Goal: Task Accomplishment & Management: Manage account settings

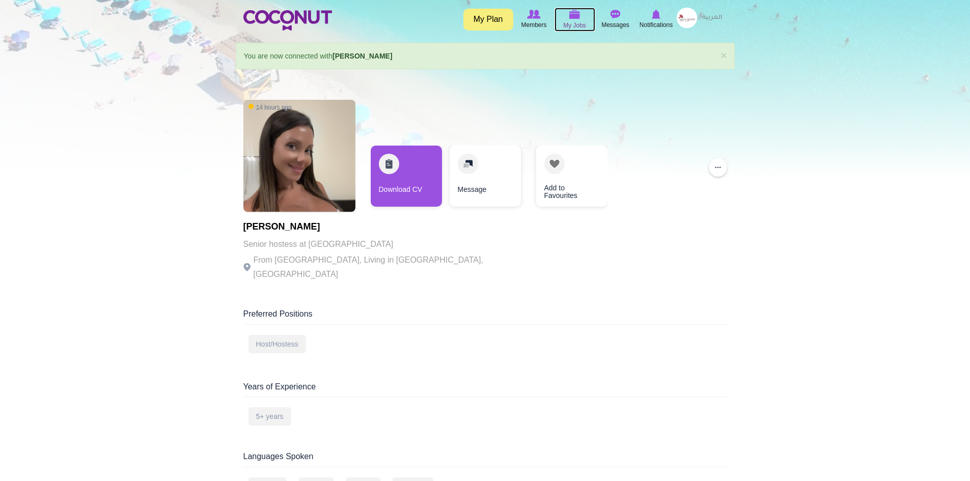
click at [572, 17] on img at bounding box center [574, 14] width 11 height 9
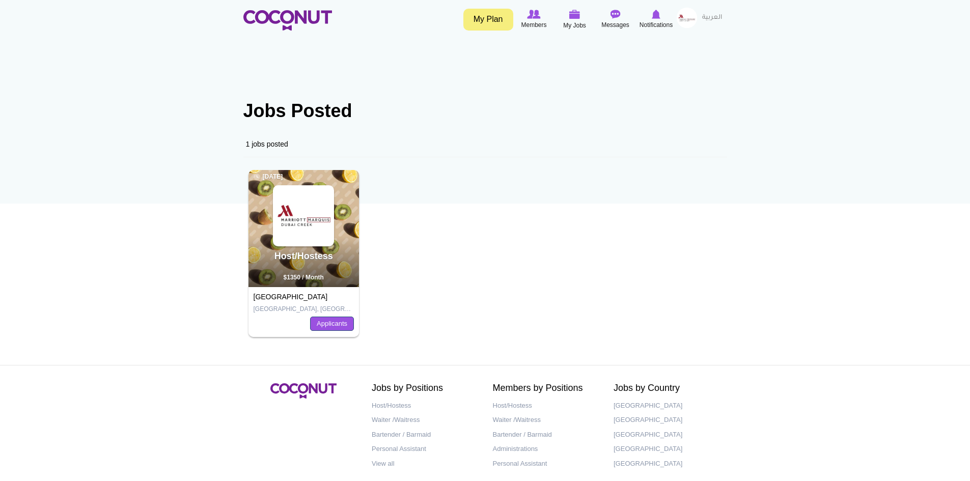
click at [331, 329] on link "Applicants" at bounding box center [332, 324] width 44 height 14
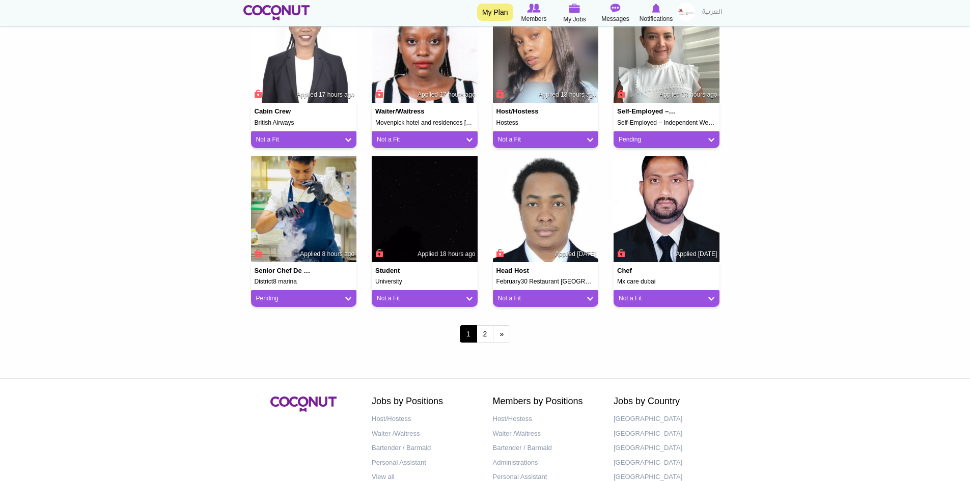
scroll to position [838, 0]
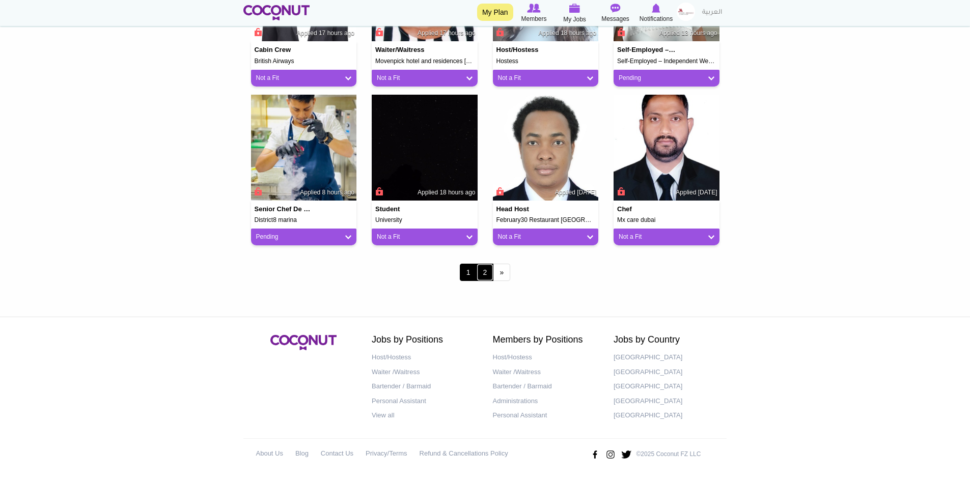
click at [487, 277] on link "2" at bounding box center [485, 272] width 17 height 17
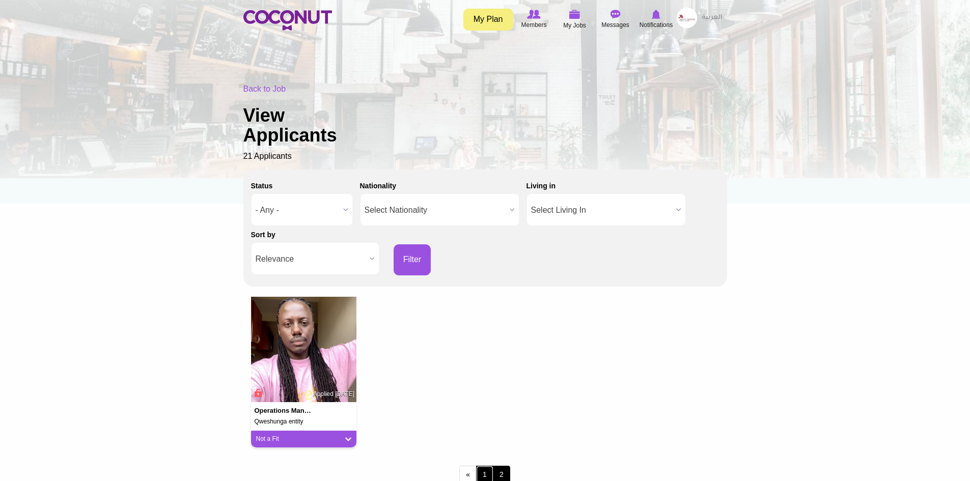
click at [482, 474] on link "1" at bounding box center [484, 474] width 17 height 17
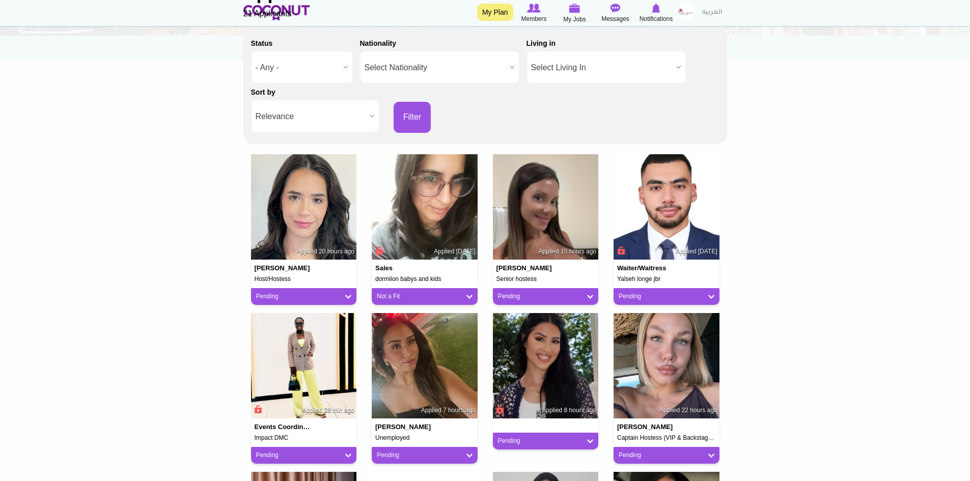
scroll to position [153, 0]
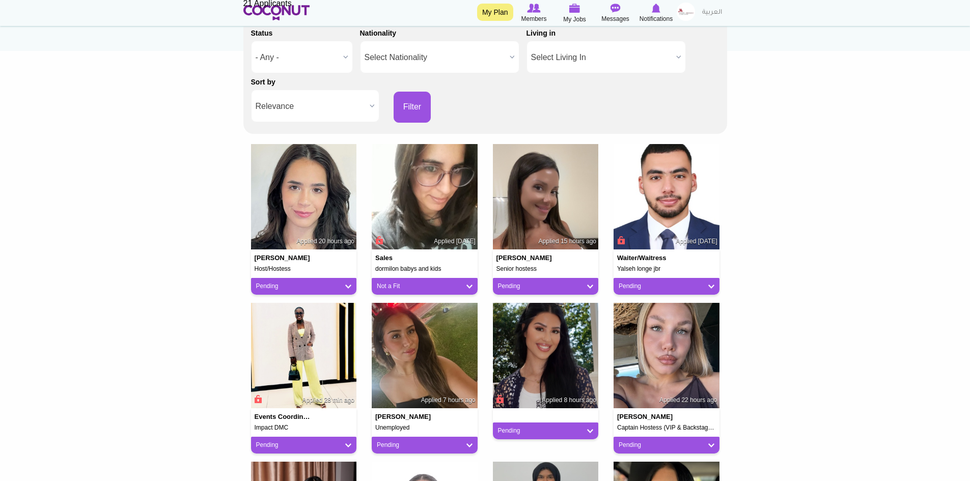
click at [371, 108] on b at bounding box center [372, 106] width 13 height 32
click at [303, 141] on li "Apply Date" at bounding box center [315, 140] width 123 height 13
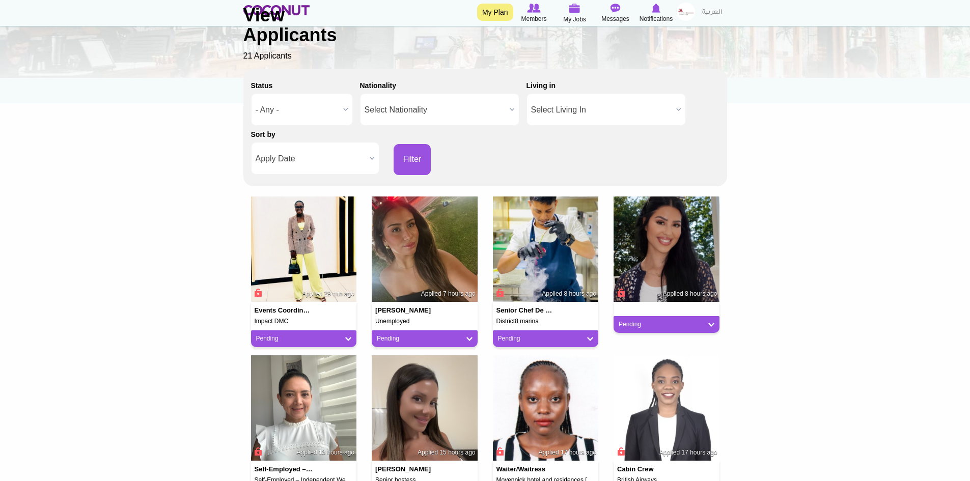
scroll to position [153, 0]
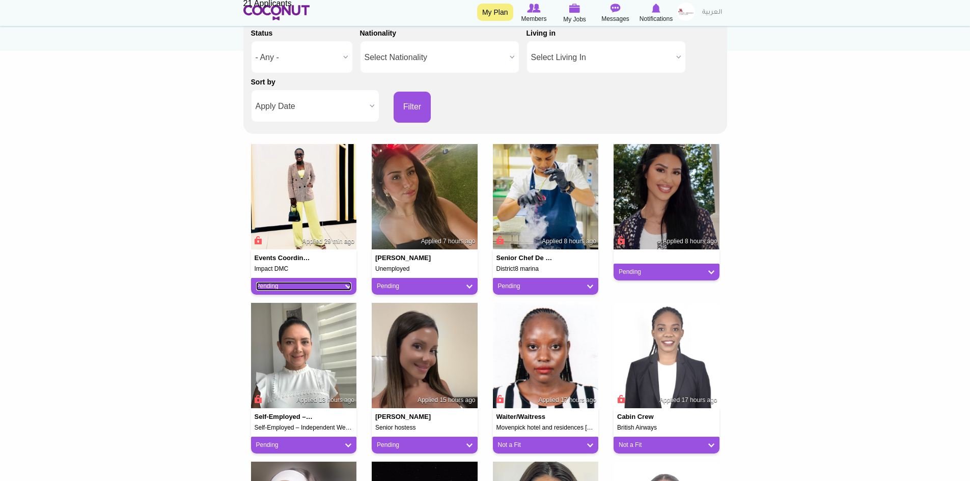
click at [345, 284] on link "Pending" at bounding box center [304, 286] width 96 height 9
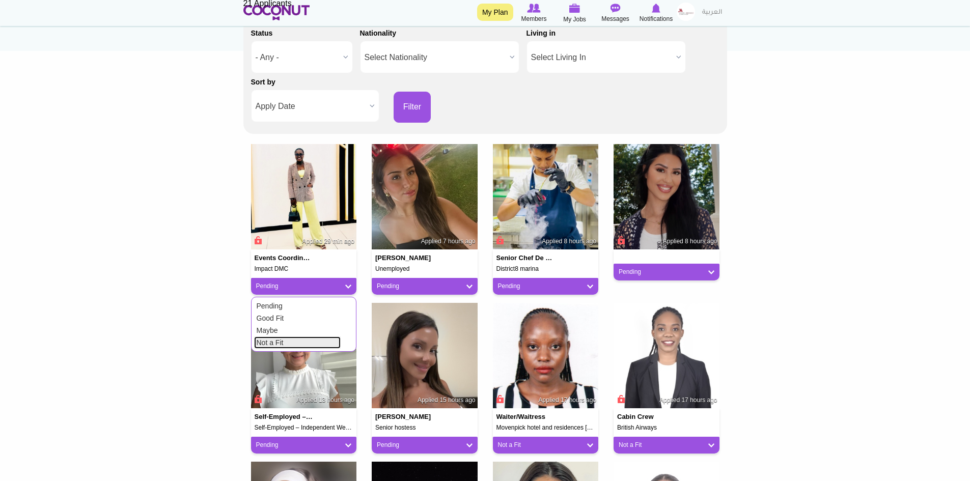
click at [293, 341] on link "Not a Fit" at bounding box center [297, 343] width 87 height 12
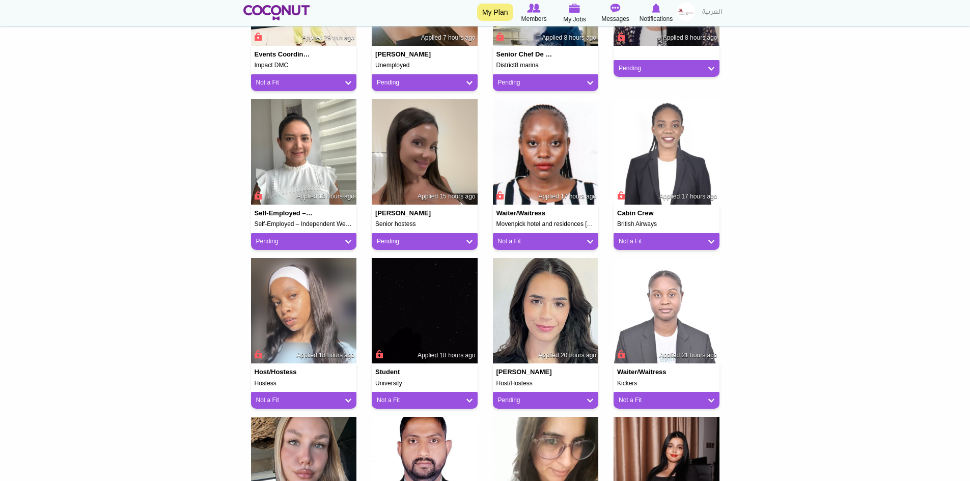
scroll to position [0, 0]
